Goal: Task Accomplishment & Management: Manage account settings

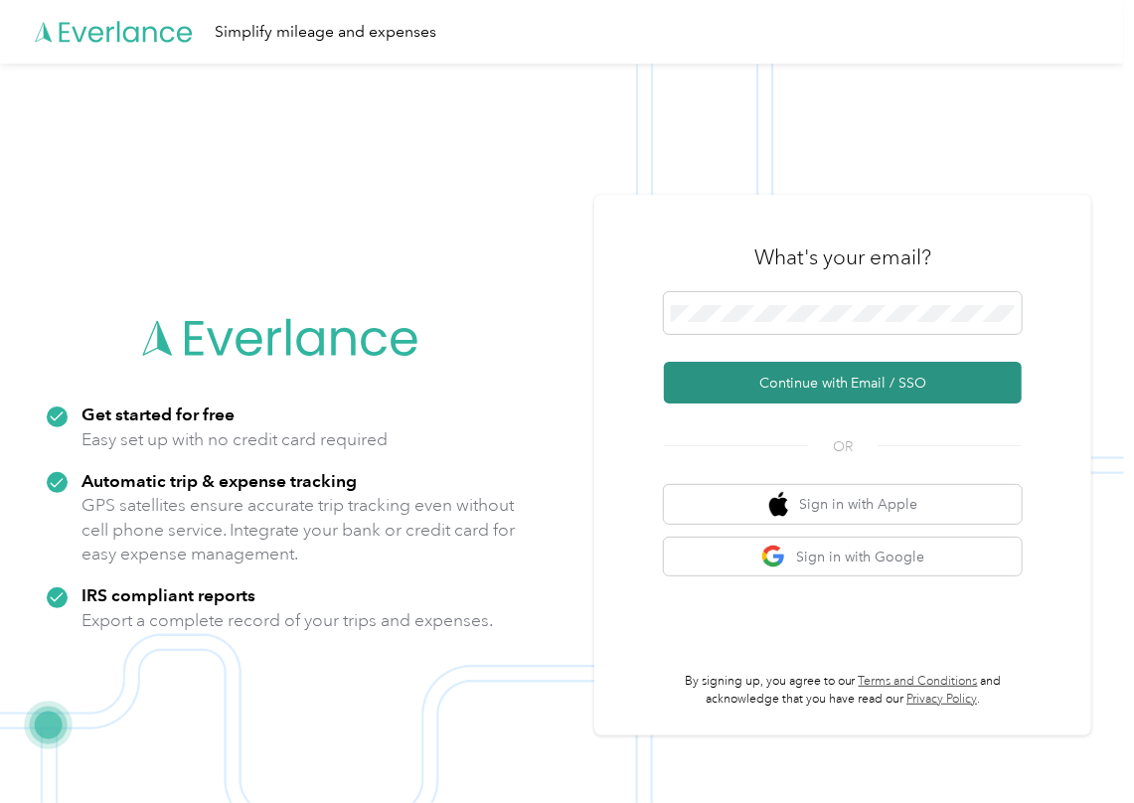
click at [732, 391] on button "Continue with Email / SSO" at bounding box center [843, 383] width 358 height 42
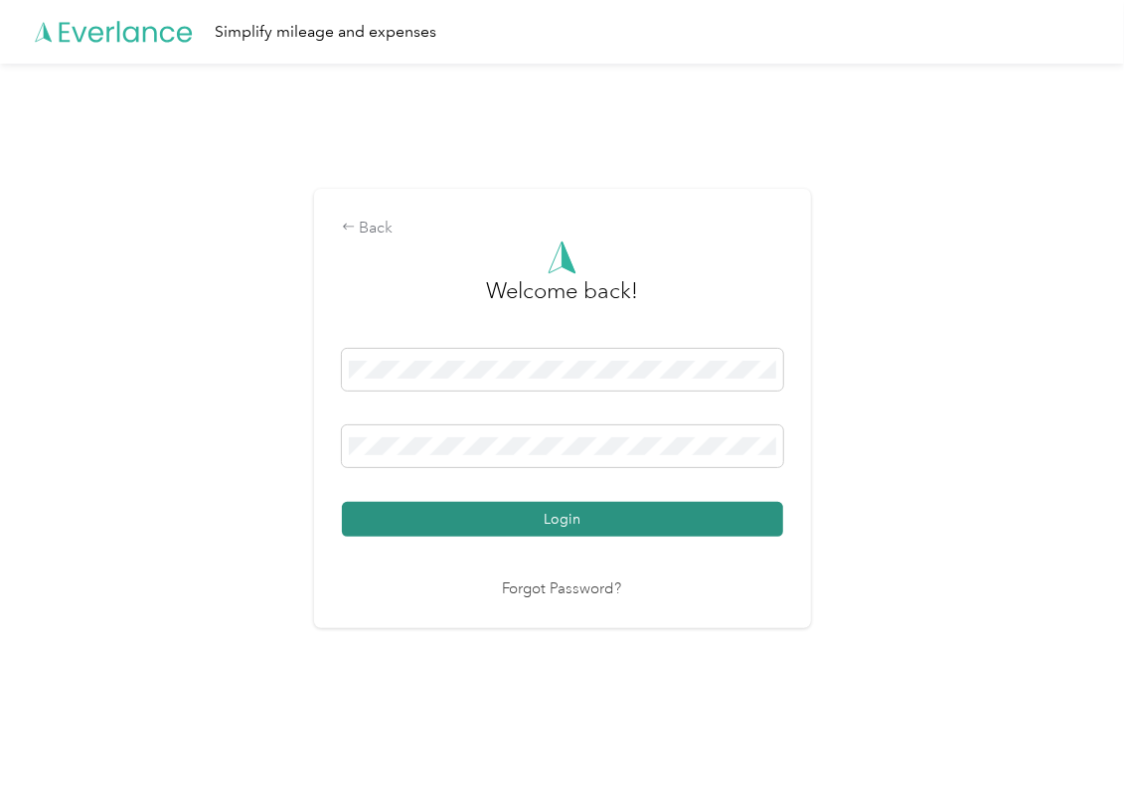
click at [421, 506] on button "Login" at bounding box center [562, 519] width 441 height 35
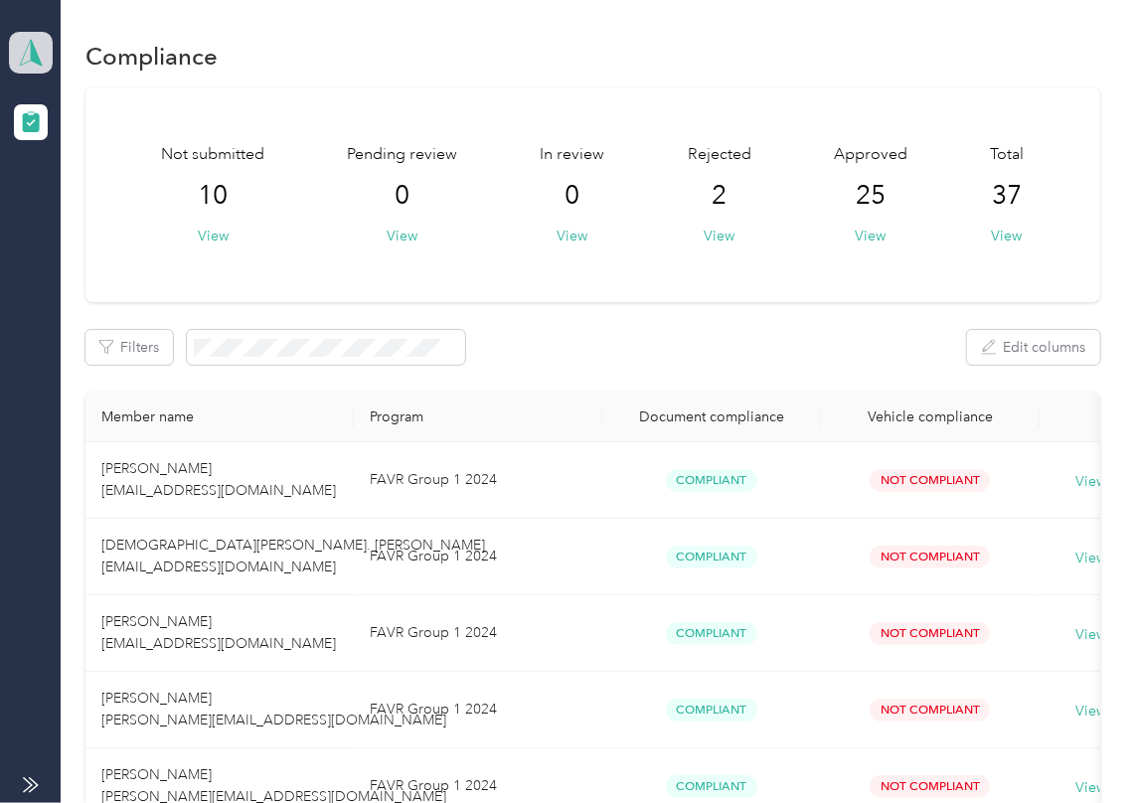
click at [22, 44] on icon at bounding box center [31, 53] width 30 height 28
click at [113, 208] on div "Log out" at bounding box center [218, 208] width 391 height 35
